Goal: Obtain resource: Obtain resource

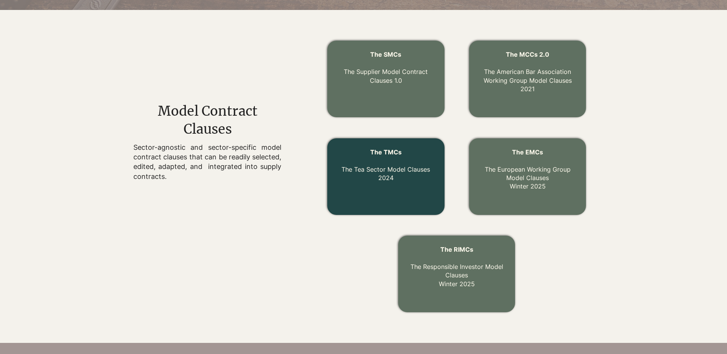
scroll to position [232, 0]
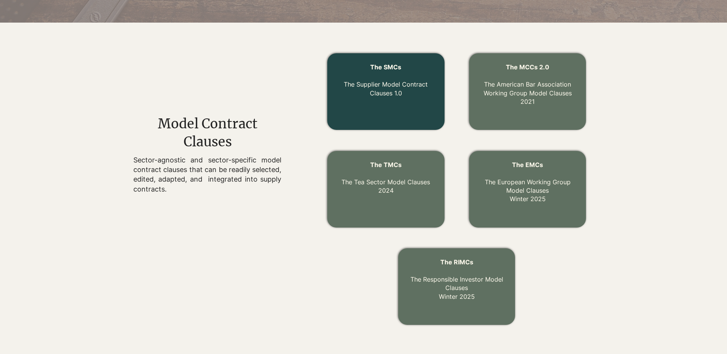
click at [394, 77] on p "The Supplier Model Contract Clauses 1.0" at bounding box center [386, 85] width 98 height 26
click at [385, 86] on link "The Supplier Model Contract Clauses 1.0" at bounding box center [386, 88] width 84 height 16
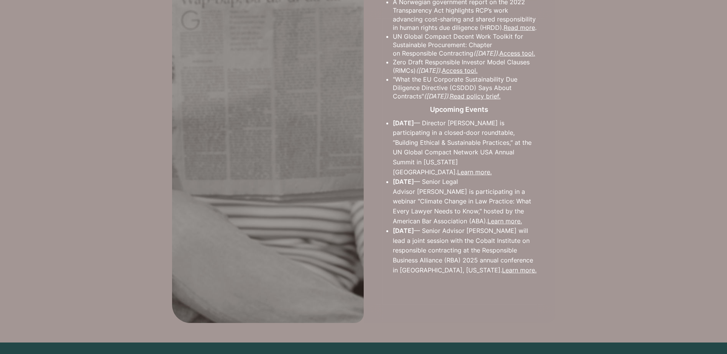
scroll to position [557, 0]
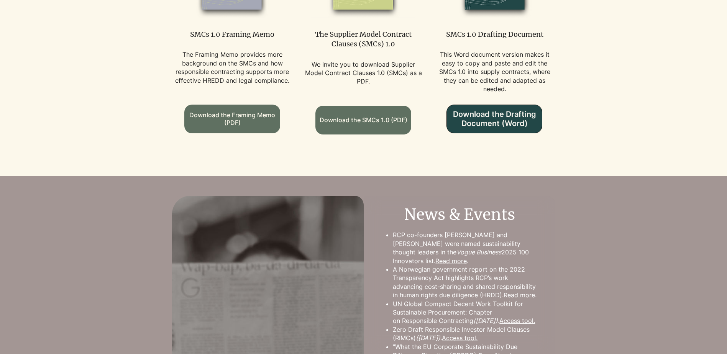
click at [492, 112] on span "Download the Drafting Document (Word)" at bounding box center [494, 119] width 95 height 18
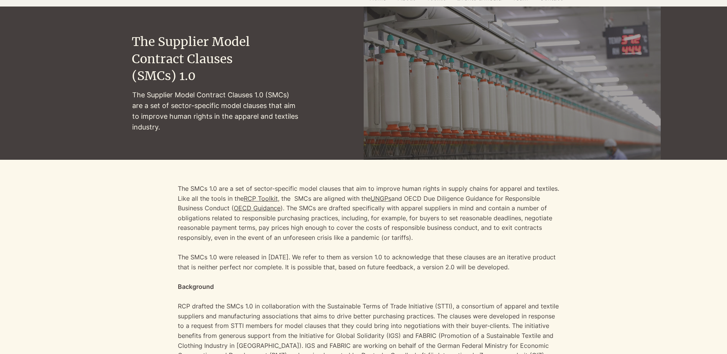
scroll to position [0, 0]
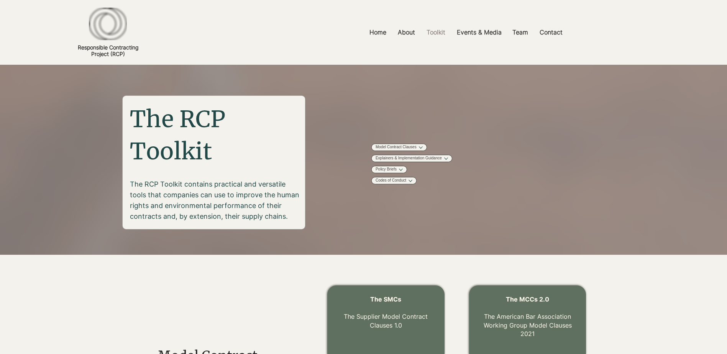
scroll to position [232, 0]
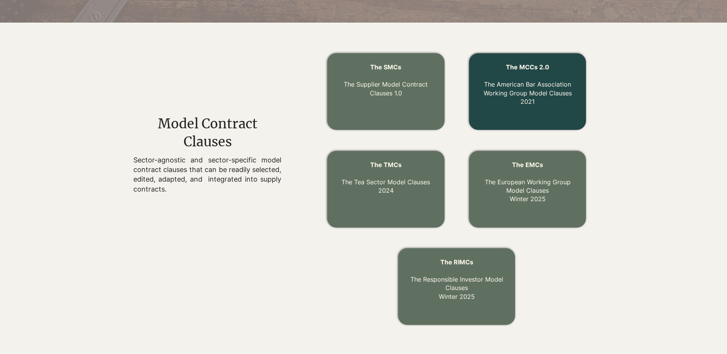
click at [511, 90] on link "The MCCs 2.0 The American Bar Association Working Group Model Clauses 2021" at bounding box center [527, 84] width 88 height 42
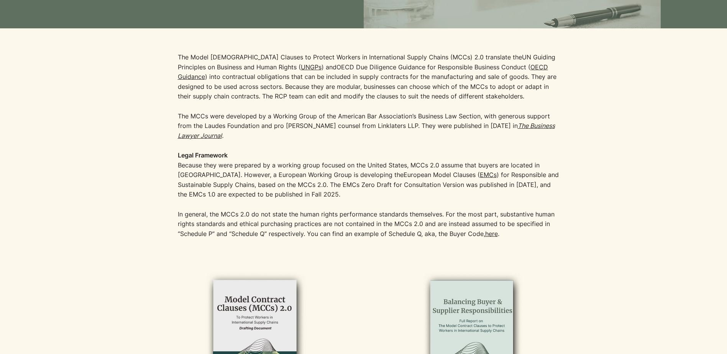
scroll to position [153, 0]
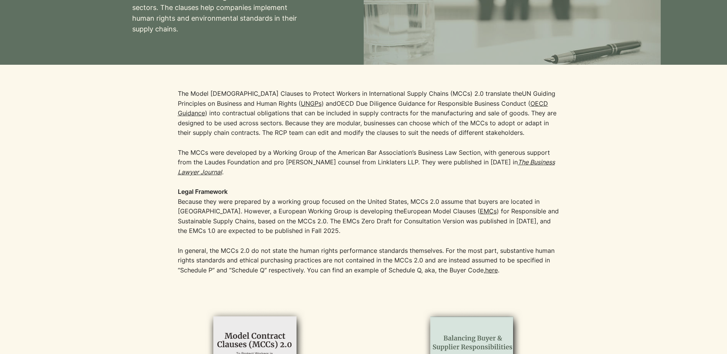
click at [480, 209] on link "EMCs" at bounding box center [488, 211] width 17 height 8
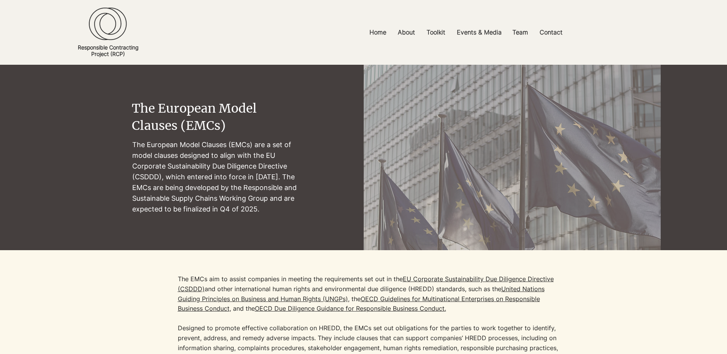
drag, startPoint x: 132, startPoint y: 146, endPoint x: 270, endPoint y: 206, distance: 150.3
click at [270, 206] on p "The European Model Clauses (EMCs) are a set of model clauses designed to align …" at bounding box center [215, 176] width 166 height 75
copy p "The European Model Clauses (EMCs) are a set of model clauses designed to align …"
click at [580, 319] on div at bounding box center [364, 336] width 594 height 173
